Goal: Task Accomplishment & Management: Use online tool/utility

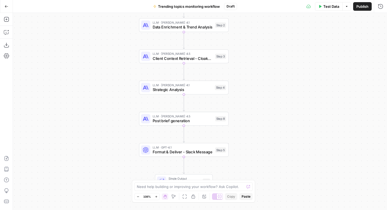
click at [5, 6] on icon "button" at bounding box center [6, 6] width 3 height 2
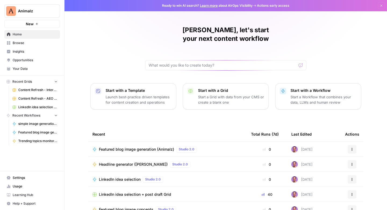
click at [27, 45] on span "Browse" at bounding box center [35, 43] width 45 height 5
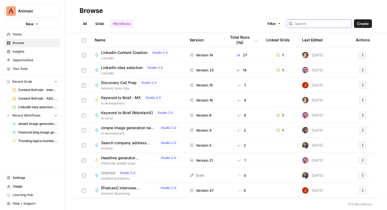
click at [324, 24] on input "search" at bounding box center [322, 23] width 55 height 5
type input "voice"
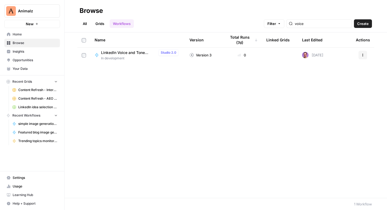
click at [137, 54] on span "LinkedIn Voice and Tone Guide generator" at bounding box center [128, 52] width 55 height 5
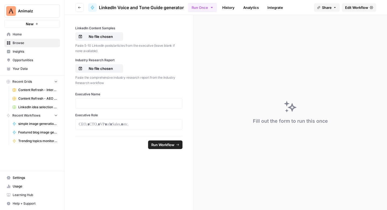
click at [352, 6] on span "Edit Workflow" at bounding box center [356, 7] width 23 height 5
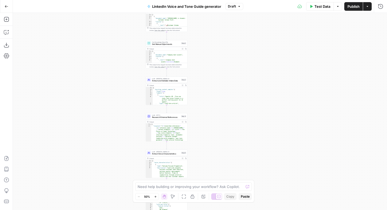
drag, startPoint x: 253, startPoint y: 55, endPoint x: 211, endPoint y: 98, distance: 59.3
click at [218, 164] on div "Workflow Input Settings Inputs Get Knowledge Base File Get Customer Intake Form…" at bounding box center [200, 111] width 374 height 197
drag, startPoint x: 214, startPoint y: 63, endPoint x: 212, endPoint y: 139, distance: 76.0
click at [212, 139] on div "Workflow Input Settings Inputs Get Knowledge Base File Get Customer Intake Form…" at bounding box center [200, 111] width 374 height 197
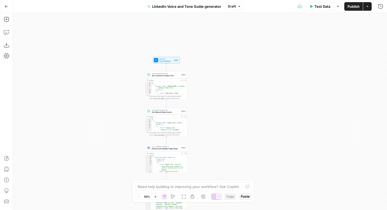
click at [224, 90] on div "Workflow Input Settings Inputs Get Knowledge Base File Get Customer Intake Form…" at bounding box center [200, 111] width 374 height 197
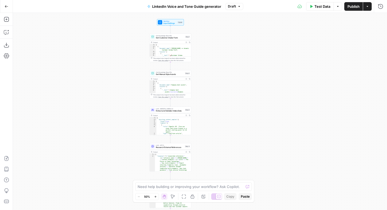
drag, startPoint x: 216, startPoint y: 113, endPoint x: 222, endPoint y: 102, distance: 12.4
click at [217, 96] on div "Workflow Input Settings Inputs Get Knowledge Base File Get Customer Intake Form…" at bounding box center [200, 111] width 374 height 197
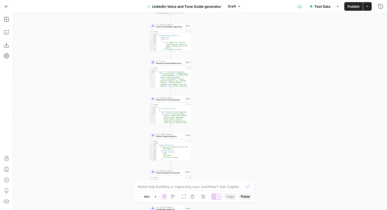
click at [232, 46] on div "Workflow Input Settings Inputs Get Knowledge Base File Get Customer Intake Form…" at bounding box center [200, 111] width 374 height 197
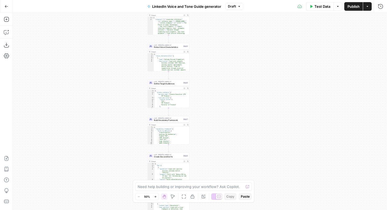
drag, startPoint x: 222, startPoint y: 125, endPoint x: 224, endPoint y: 95, distance: 30.4
click at [224, 95] on div "Workflow Input Settings Inputs Get Knowledge Base File Get Customer Intake Form…" at bounding box center [200, 111] width 374 height 197
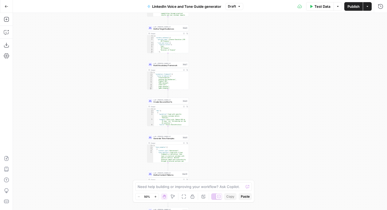
drag, startPoint x: 229, startPoint y: 105, endPoint x: 228, endPoint y: 89, distance: 15.3
click at [227, 85] on div "Workflow Input Settings Inputs Get Knowledge Base File Get Customer Intake Form…" at bounding box center [200, 111] width 374 height 197
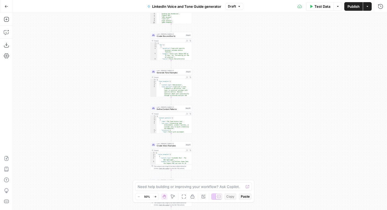
drag, startPoint x: 227, startPoint y: 112, endPoint x: 223, endPoint y: 81, distance: 30.7
click at [219, 63] on div "Workflow Input Settings Inputs Get Knowledge Base File Get Customer Intake Form…" at bounding box center [200, 111] width 374 height 197
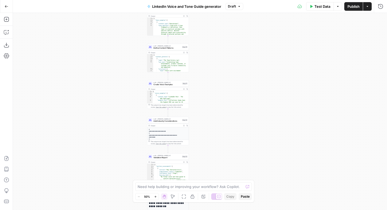
drag, startPoint x: 219, startPoint y: 96, endPoint x: 217, endPoint y: 80, distance: 16.8
click at [217, 80] on div "Workflow Input Settings Inputs Get Knowledge Base File Get Customer Intake Form…" at bounding box center [200, 111] width 374 height 197
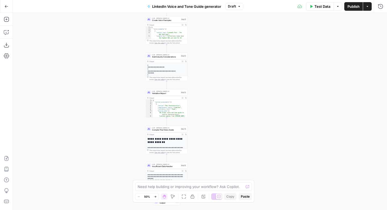
drag, startPoint x: 212, startPoint y: 99, endPoint x: 208, endPoint y: 72, distance: 27.2
click at [208, 72] on div "Workflow Input Settings Inputs Get Knowledge Base File Get Customer Intake Form…" at bounding box center [200, 111] width 374 height 197
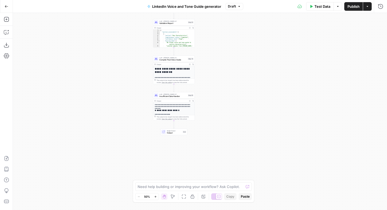
drag, startPoint x: 218, startPoint y: 82, endPoint x: 215, endPoint y: 71, distance: 10.5
click at [215, 71] on div "Workflow Input Settings Inputs Get Knowledge Base File Get Customer Intake Form…" at bounding box center [200, 111] width 374 height 197
click at [147, 5] on icon "button" at bounding box center [148, 6] width 3 height 3
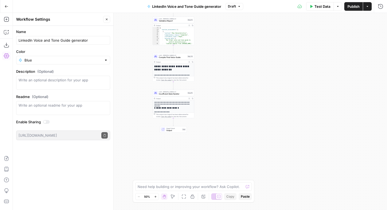
click at [105, 60] on div at bounding box center [106, 59] width 4 height 5
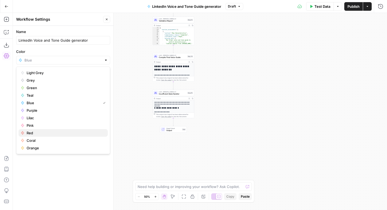
click at [28, 134] on span "Red" at bounding box center [65, 132] width 77 height 5
type input "Red"
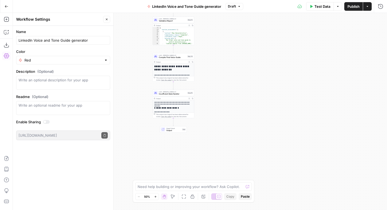
click at [186, 7] on span "LinkedIn Voice and Tone Guide generator" at bounding box center [186, 6] width 69 height 5
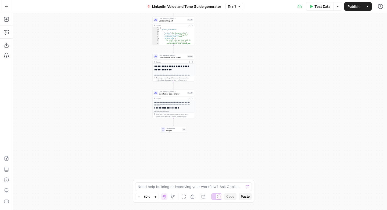
click at [150, 7] on icon "button" at bounding box center [148, 6] width 3 height 3
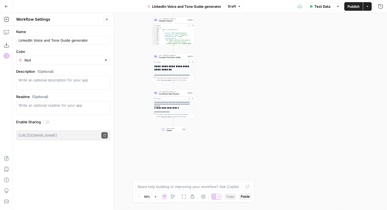
click at [105, 59] on div at bounding box center [106, 59] width 4 height 5
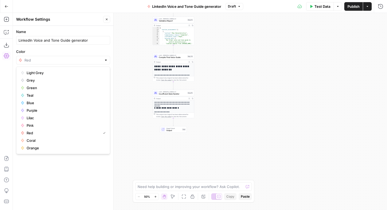
click at [3, 6] on button "Go Back" at bounding box center [7, 7] width 10 height 10
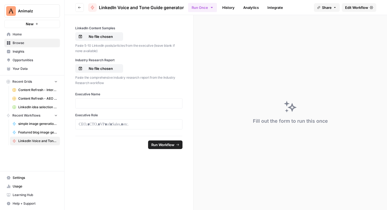
click at [30, 42] on span "Browse" at bounding box center [35, 43] width 45 height 5
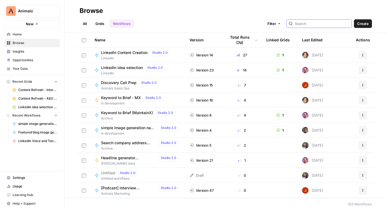
click at [334, 23] on input "search" at bounding box center [322, 23] width 55 height 5
type input "content"
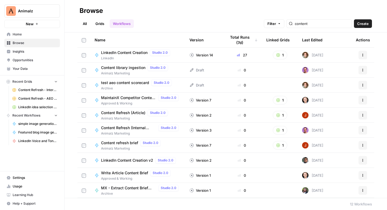
click at [119, 53] on span "LinkedIn Content Creation" at bounding box center [124, 52] width 46 height 5
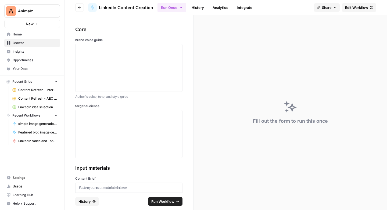
click at [360, 8] on span "Edit Workflow" at bounding box center [356, 7] width 23 height 5
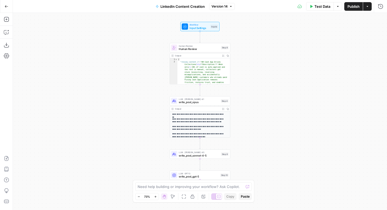
click at [5, 5] on icon "button" at bounding box center [7, 7] width 4 height 4
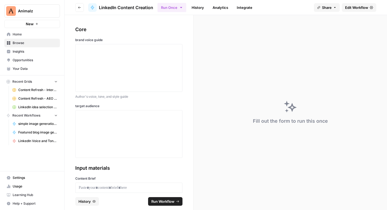
drag, startPoint x: 24, startPoint y: 43, endPoint x: 46, endPoint y: 51, distance: 23.5
click at [24, 43] on span "Browse" at bounding box center [35, 43] width 45 height 5
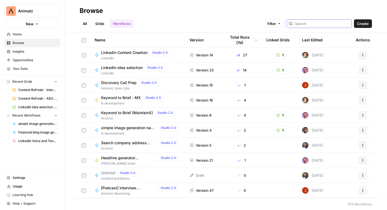
click at [320, 23] on input "search" at bounding box center [322, 23] width 55 height 5
type input "research"
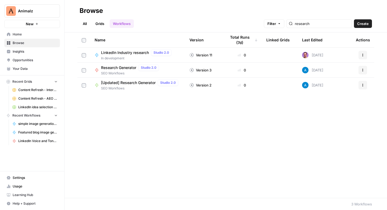
click at [143, 52] on span "LinkedIn Industry research" at bounding box center [125, 52] width 48 height 5
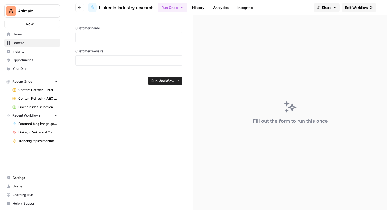
click at [354, 8] on span "Edit Workflow" at bounding box center [356, 7] width 23 height 5
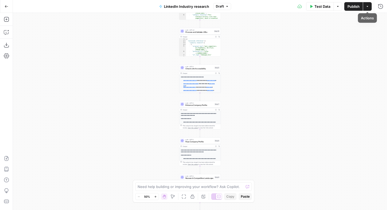
click at [364, 7] on button "Actions" at bounding box center [367, 6] width 9 height 9
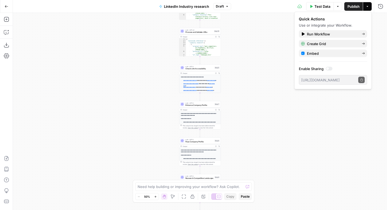
click at [282, 21] on div "**********" at bounding box center [200, 111] width 374 height 197
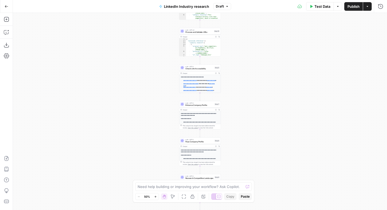
click at [186, 6] on span "LinkedIn Industry research" at bounding box center [186, 6] width 45 height 5
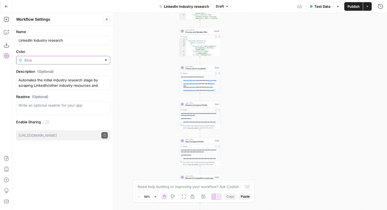
click at [40, 60] on input "Color" at bounding box center [62, 59] width 77 height 5
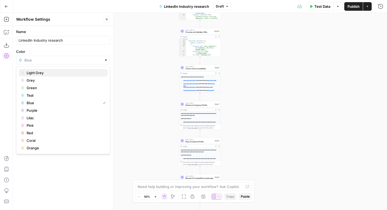
click at [42, 73] on span "Light Grey" at bounding box center [65, 72] width 77 height 5
type input "Light Grey"
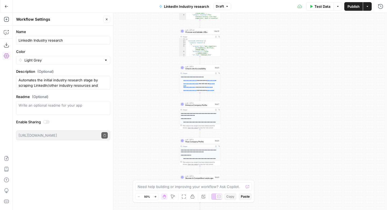
click at [282, 98] on div "**********" at bounding box center [200, 111] width 374 height 197
click at [9, 6] on button "Go Back" at bounding box center [7, 7] width 10 height 10
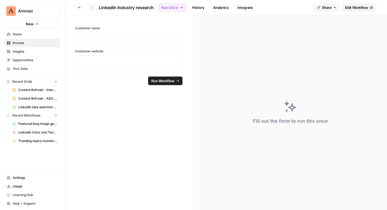
click at [78, 8] on icon "button" at bounding box center [79, 7] width 3 height 3
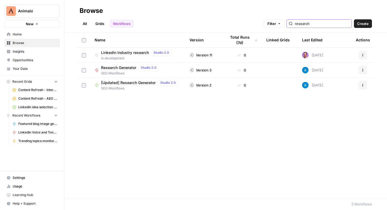
click at [311, 24] on input "research" at bounding box center [322, 23] width 55 height 5
click at [346, 23] on input "research" at bounding box center [322, 23] width 55 height 5
type input "research"
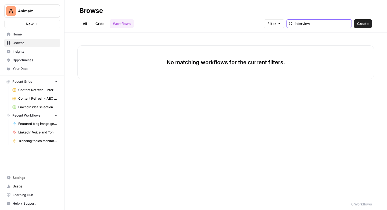
type input "interview"
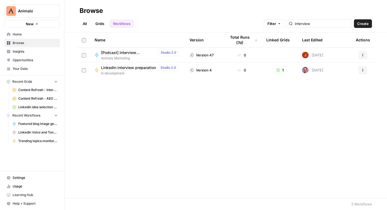
click at [132, 68] on span "LinkedIn interview preparation" at bounding box center [128, 67] width 55 height 5
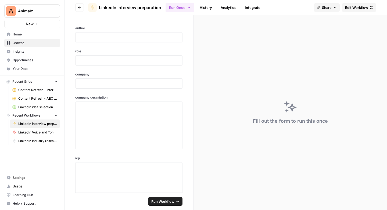
click at [355, 7] on span "Edit Workflow" at bounding box center [356, 7] width 23 height 5
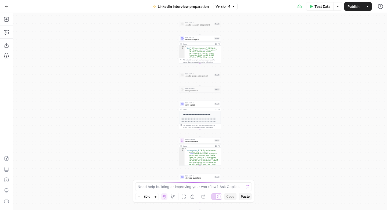
click at [182, 7] on span "LinkedIn interview preparation" at bounding box center [183, 6] width 51 height 5
click at [182, 6] on span "LinkedIn interview preparation" at bounding box center [183, 6] width 51 height 5
click at [182, 5] on span "LinkedIn interview preparation" at bounding box center [183, 6] width 51 height 5
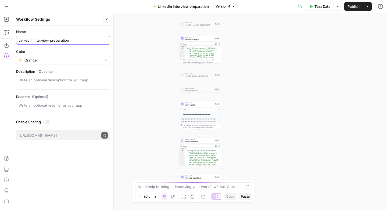
click at [53, 40] on input "LinkedIn interview preparation" at bounding box center [63, 40] width 89 height 5
click at [5, 5] on icon "button" at bounding box center [7, 7] width 4 height 4
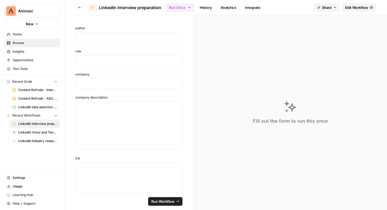
click at [5, 6] on button "Animalz" at bounding box center [32, 10] width 56 height 13
click at [240, 83] on div "Fill out the form to run this once" at bounding box center [289, 112] width 193 height 195
click at [27, 44] on span "Browse" at bounding box center [35, 43] width 45 height 5
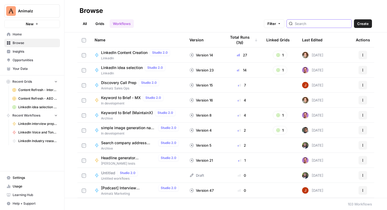
click at [313, 26] on input "search" at bounding box center [322, 23] width 55 height 5
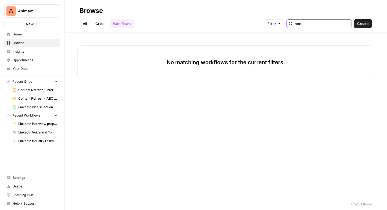
click at [311, 24] on input "non" at bounding box center [322, 23] width 55 height 5
type input "interview"
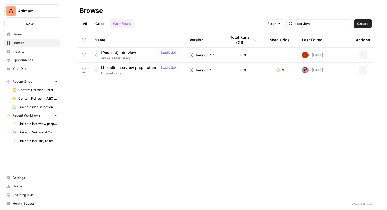
click at [140, 55] on div "[Podcast] Interview Preparation Studio 2.0" at bounding box center [141, 52] width 80 height 6
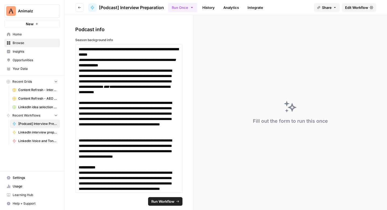
click at [22, 45] on span "Browse" at bounding box center [35, 43] width 45 height 5
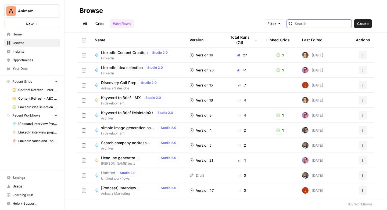
click at [322, 23] on input "search" at bounding box center [322, 23] width 55 height 5
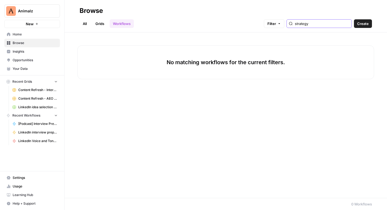
click at [346, 24] on input "strategy" at bounding box center [322, 23] width 55 height 5
type input "strategy"
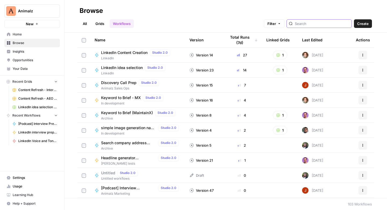
click at [338, 24] on input "search" at bounding box center [322, 23] width 55 height 5
click at [126, 68] on span "LinkedIn idea selection" at bounding box center [122, 67] width 42 height 5
